Goal: Transaction & Acquisition: Purchase product/service

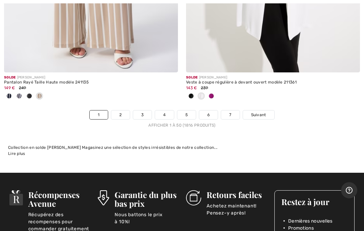
scroll to position [7618, 0]
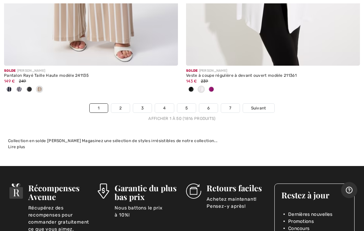
click at [116, 93] on div "Solde JOSEPH RIBKOFF Pantalon Rayé Taille Haute modèle 241135 149 € 249" at bounding box center [91, 85] width 174 height 38
click at [116, 104] on link "2" at bounding box center [120, 108] width 19 height 9
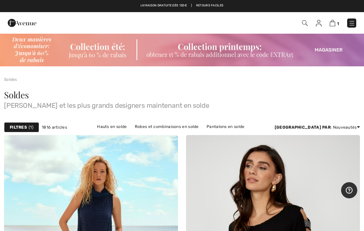
checkbox input "true"
click at [152, 131] on link "Pulls et cardigans en solde" at bounding box center [122, 135] width 60 height 9
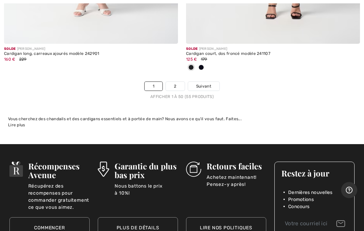
scroll to position [7608, 0]
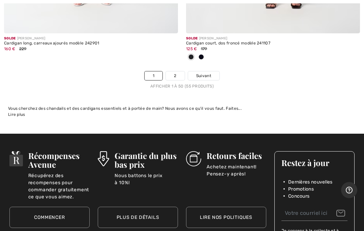
click at [172, 72] on link "2" at bounding box center [175, 76] width 19 height 9
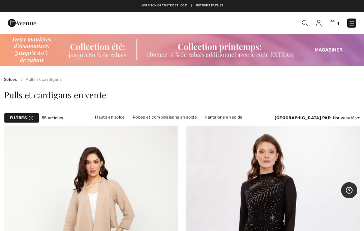
click at [92, 121] on link "Hauts en solde" at bounding box center [110, 117] width 36 height 9
click at [92, 118] on link "Hauts en solde" at bounding box center [110, 117] width 36 height 9
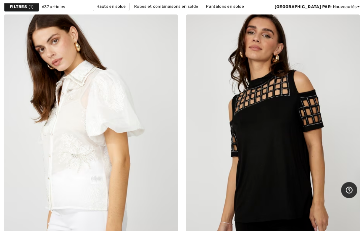
scroll to position [127, 0]
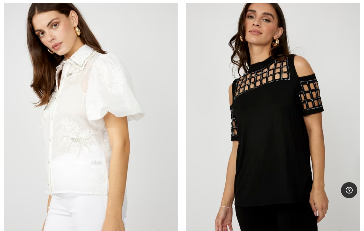
click at [13, 200] on img at bounding box center [91, 129] width 174 height 261
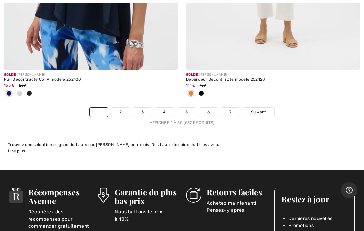
scroll to position [7627, 0]
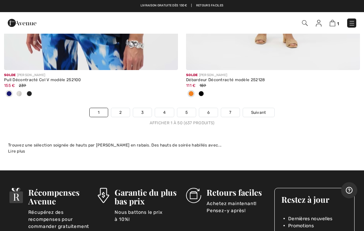
click at [120, 108] on link "2" at bounding box center [120, 112] width 19 height 9
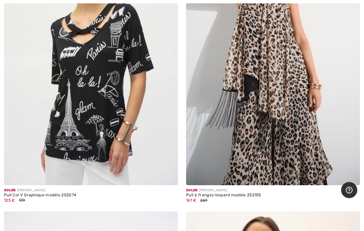
scroll to position [4442, 0]
click at [315, 117] on img at bounding box center [273, 55] width 174 height 261
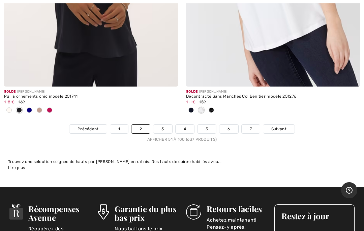
scroll to position [7611, 0]
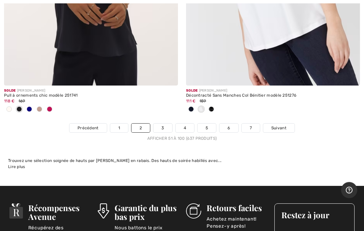
click at [166, 124] on link "3" at bounding box center [162, 128] width 19 height 9
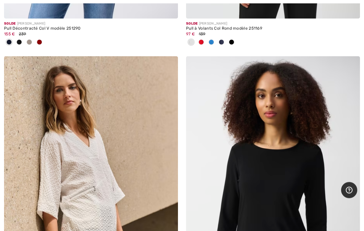
scroll to position [5182, 0]
